Goal: Task Accomplishment & Management: Manage account settings

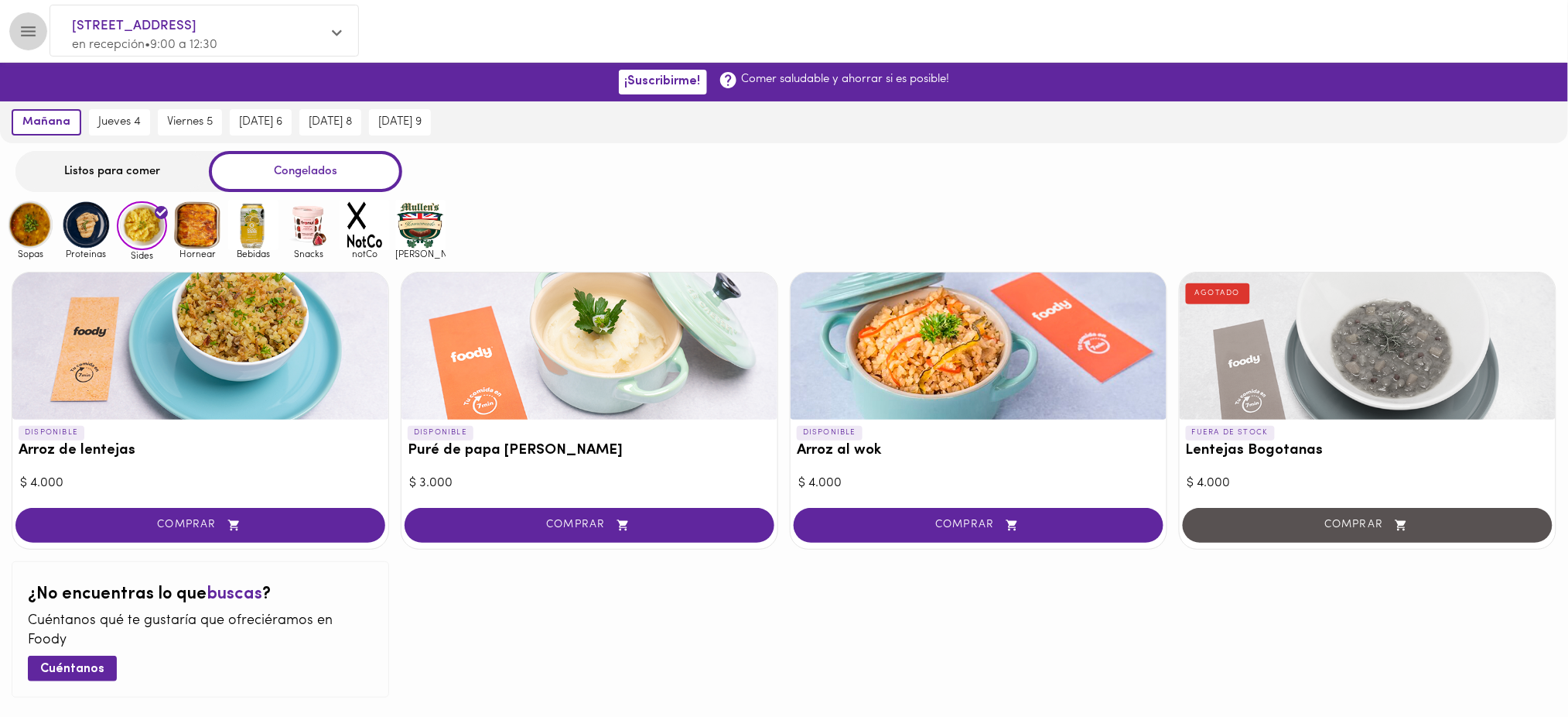
click at [34, 20] on button "Menu" at bounding box center [29, 32] width 38 height 38
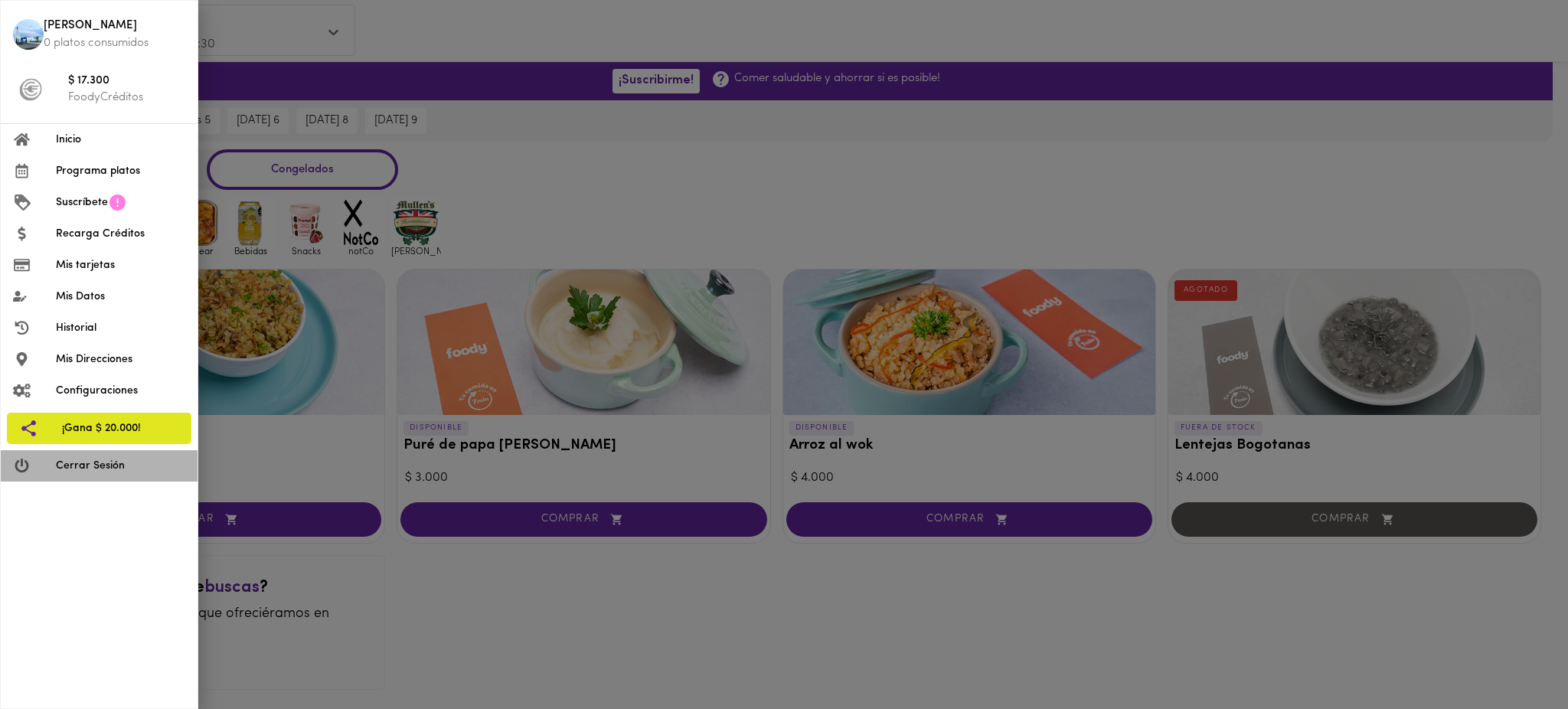
click at [159, 473] on span "Cerrar Sesión" at bounding box center [120, 465] width 130 height 16
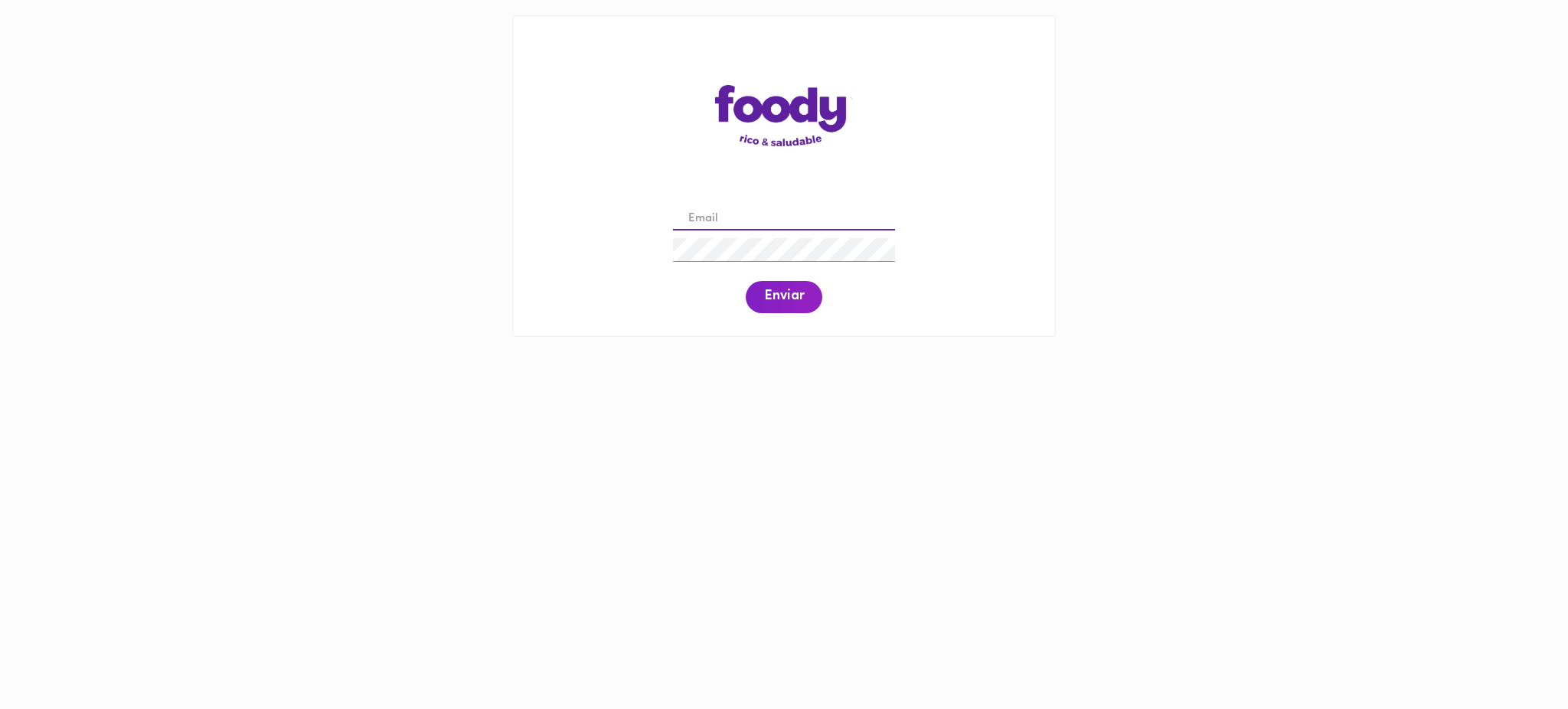
click at [765, 221] on input "email" at bounding box center [784, 218] width 222 height 24
type input "[EMAIL_ADDRESS][DOMAIN_NAME]"
click at [791, 302] on span "Enviar" at bounding box center [784, 297] width 40 height 17
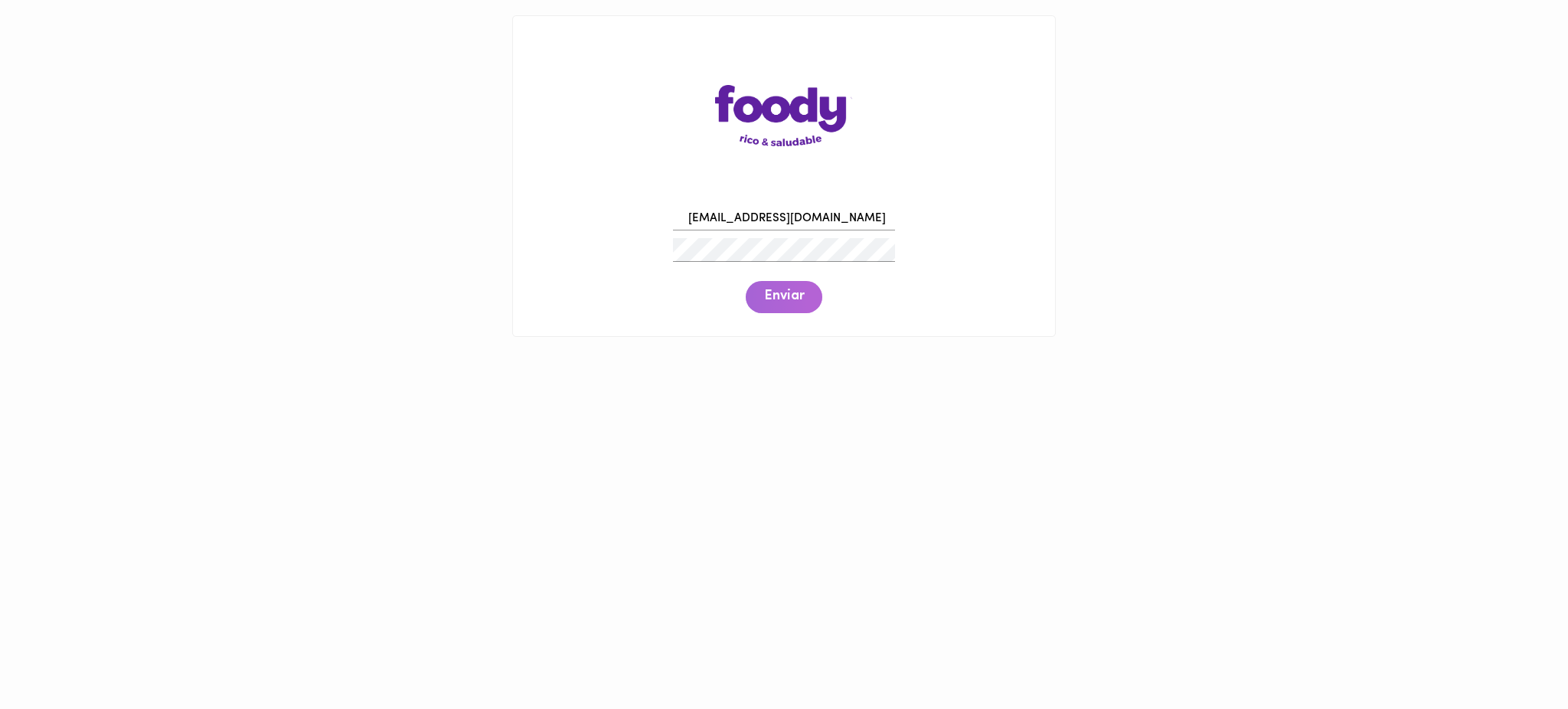
click at [791, 302] on span "Enviar" at bounding box center [784, 297] width 40 height 17
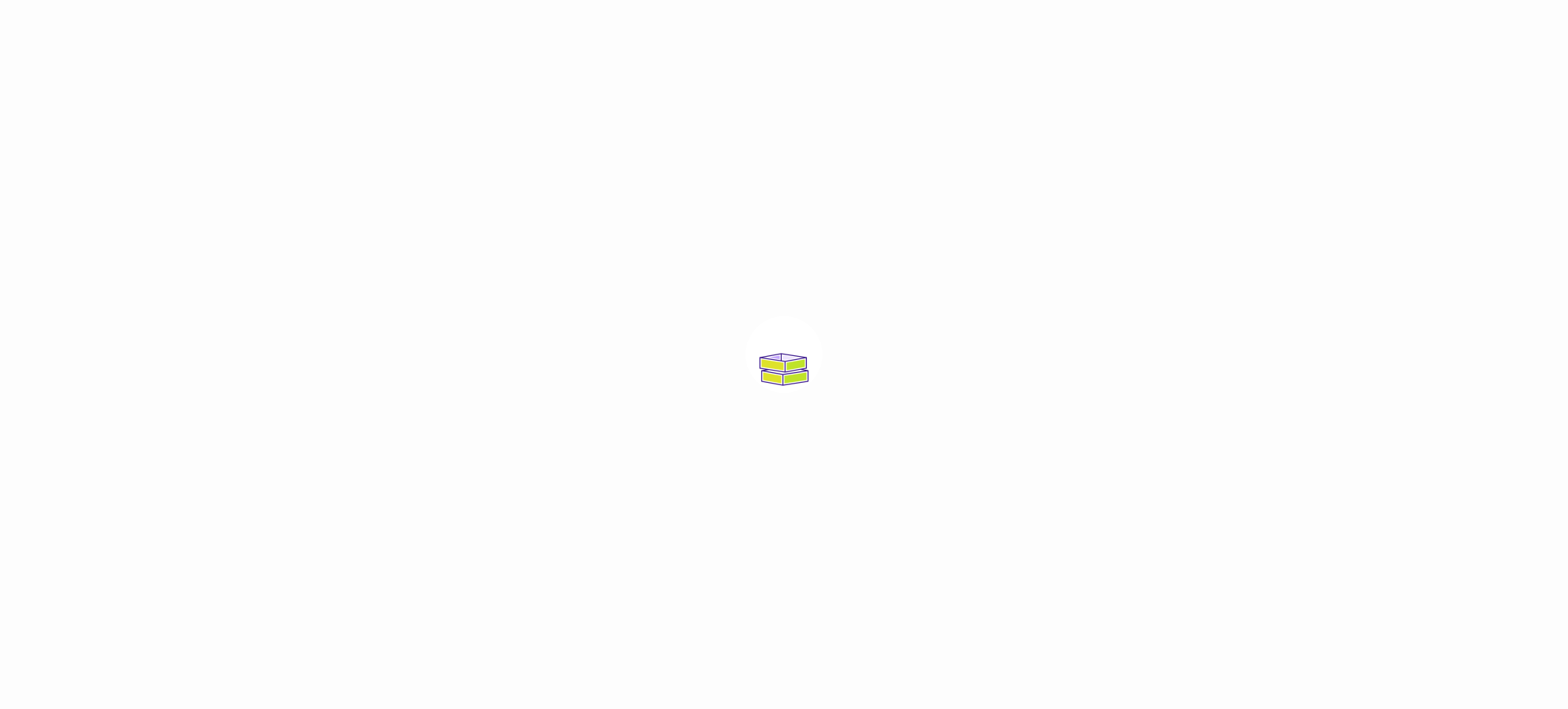
click at [645, 237] on div at bounding box center [784, 354] width 1568 height 709
